Goal: Task Accomplishment & Management: Use online tool/utility

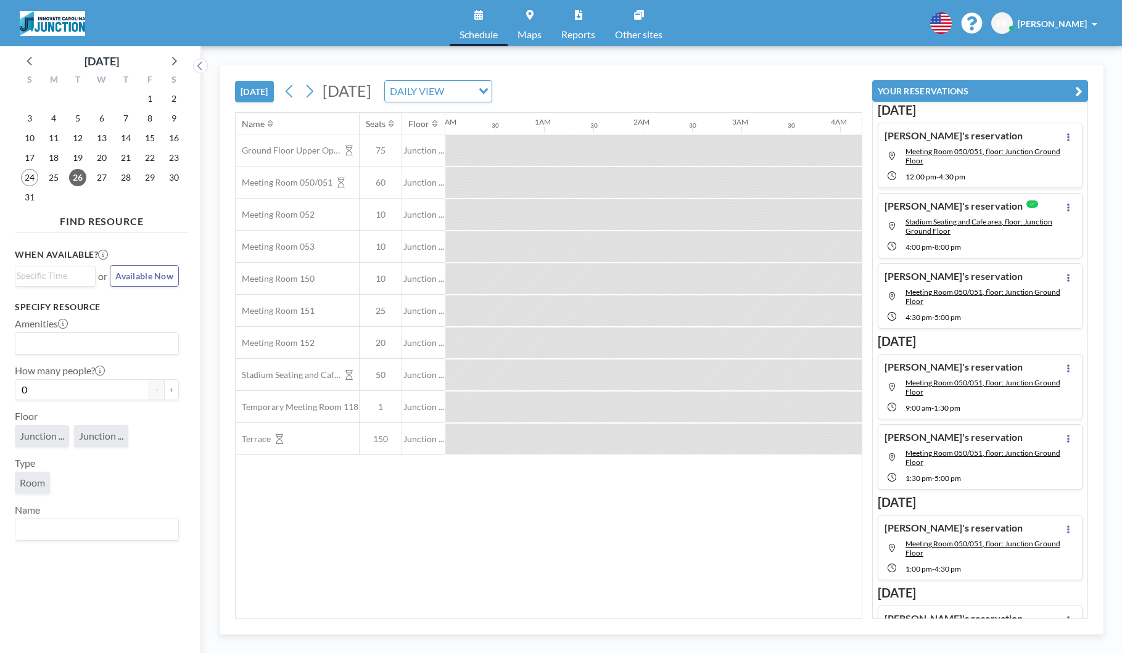
scroll to position [0, 444]
